Goal: Transaction & Acquisition: Obtain resource

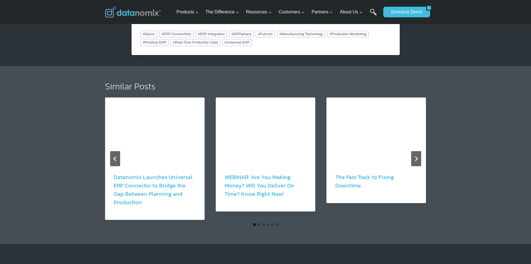
scroll to position [948, 0]
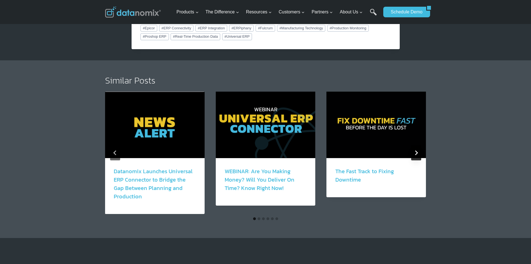
click at [418, 149] on button "Next" at bounding box center [416, 152] width 10 height 15
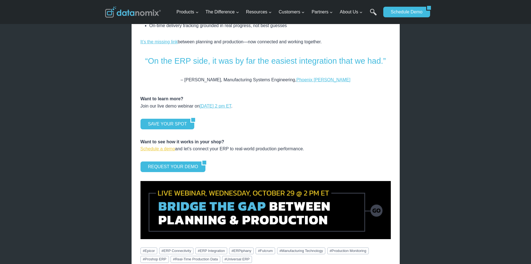
scroll to position [725, 0]
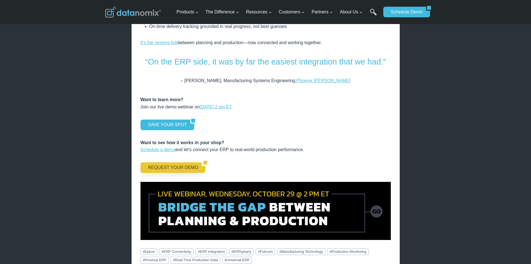
click at [168, 162] on link "REQUEST YOUR DEMO" at bounding box center [171, 167] width 61 height 11
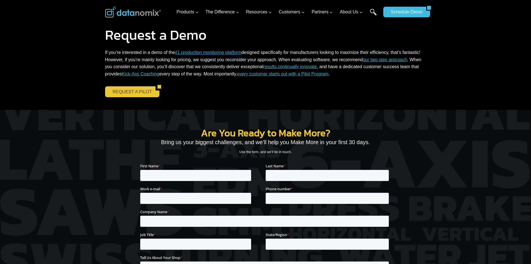
click at [134, 94] on link "REQUEST A PILOT" at bounding box center [130, 91] width 50 height 11
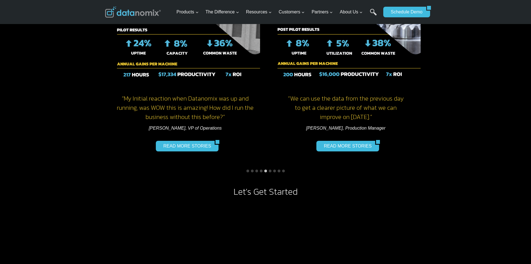
scroll to position [446, 0]
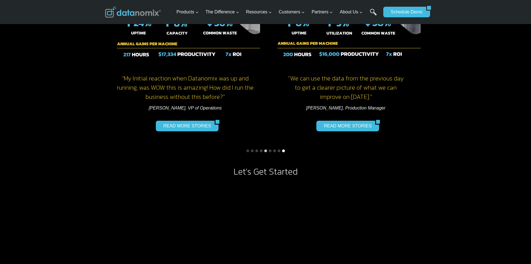
click at [283, 149] on button "Go to slide 9" at bounding box center [283, 150] width 3 height 3
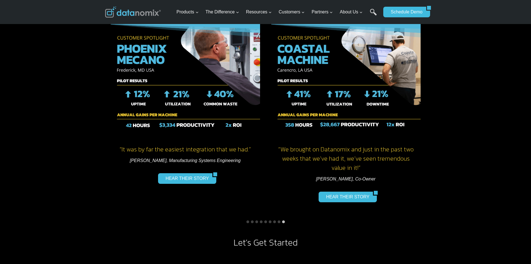
scroll to position [418, 0]
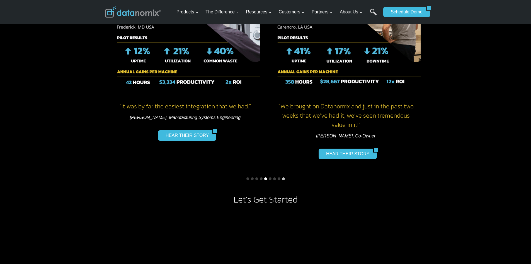
click at [265, 178] on button "Go to slide 5" at bounding box center [265, 178] width 3 height 3
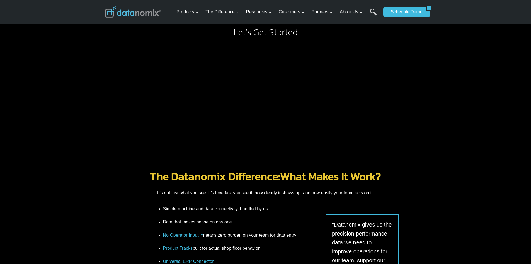
scroll to position [558, 0]
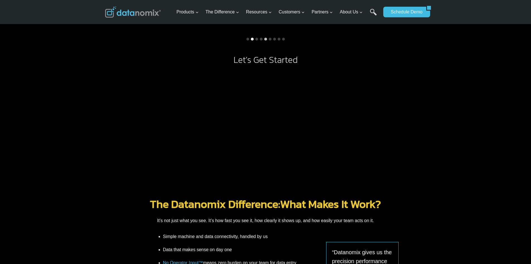
click at [253, 38] on button "Go to slide 2" at bounding box center [252, 39] width 3 height 3
